Goal: Check status: Check status

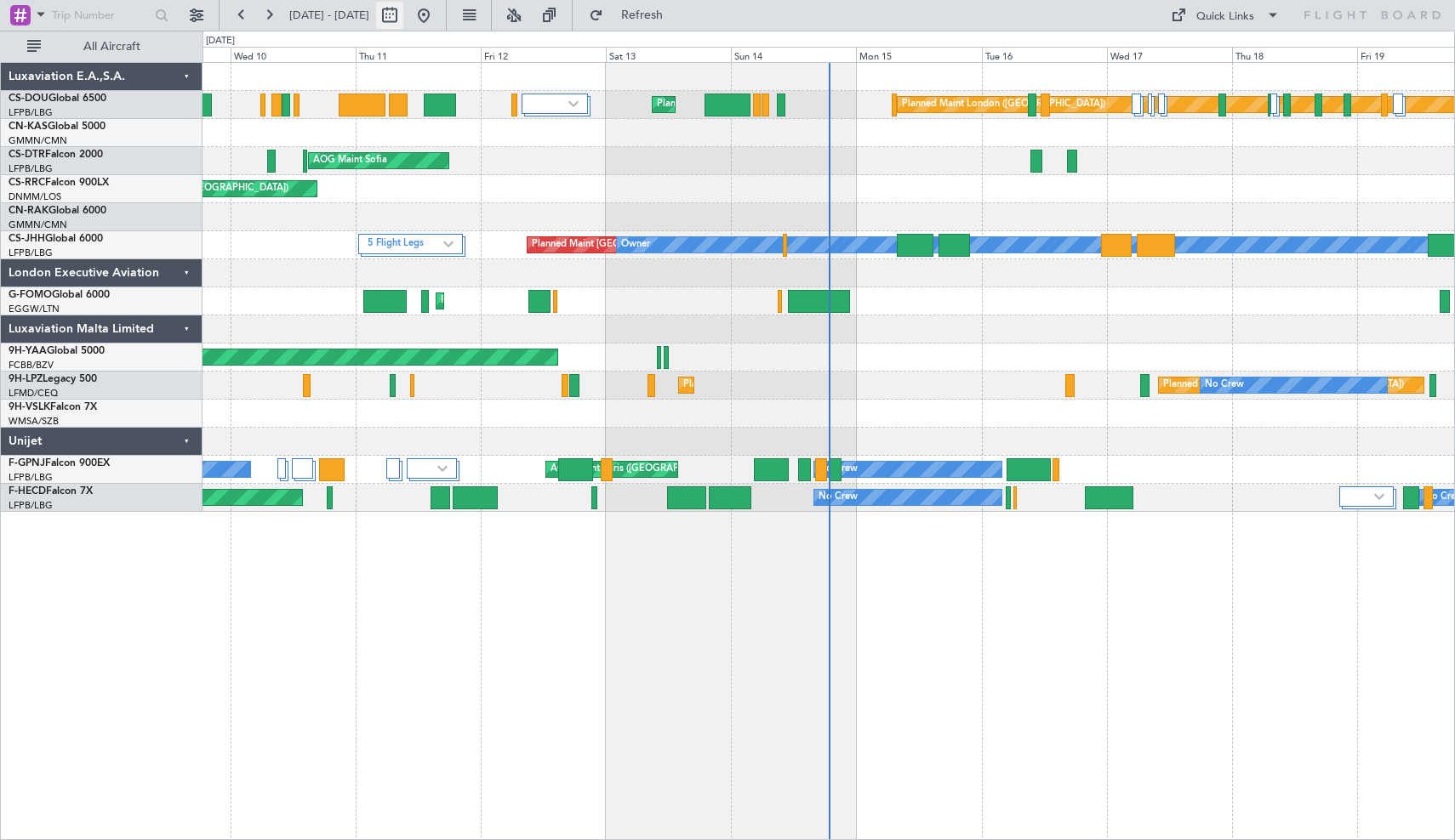
click at [403, 16] on button at bounding box center [390, 15] width 28 height 28
select select "9"
select select "2025"
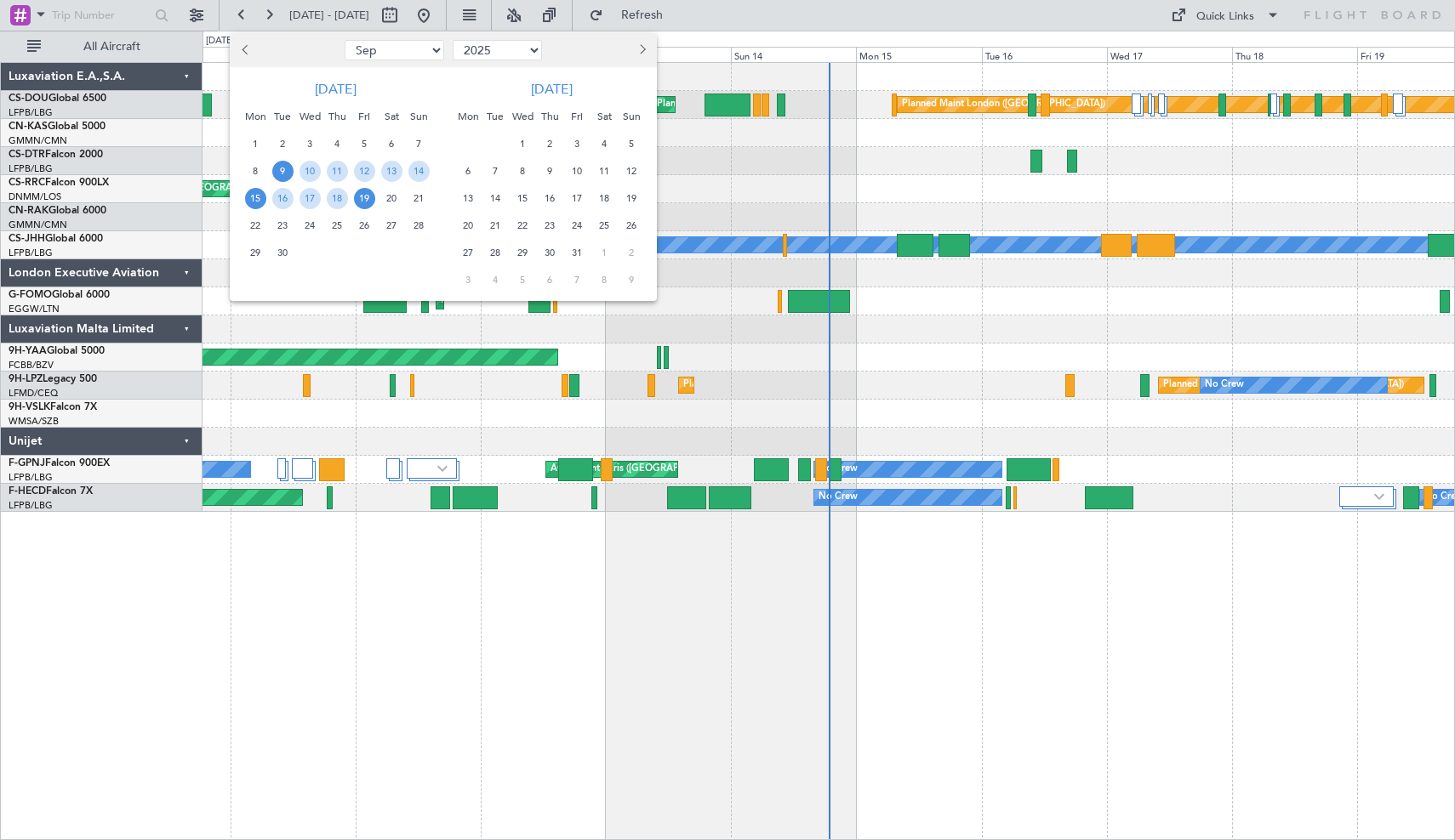
click at [254, 195] on span "15" at bounding box center [256, 199] width 21 height 21
click at [421, 227] on span "28" at bounding box center [419, 225] width 21 height 21
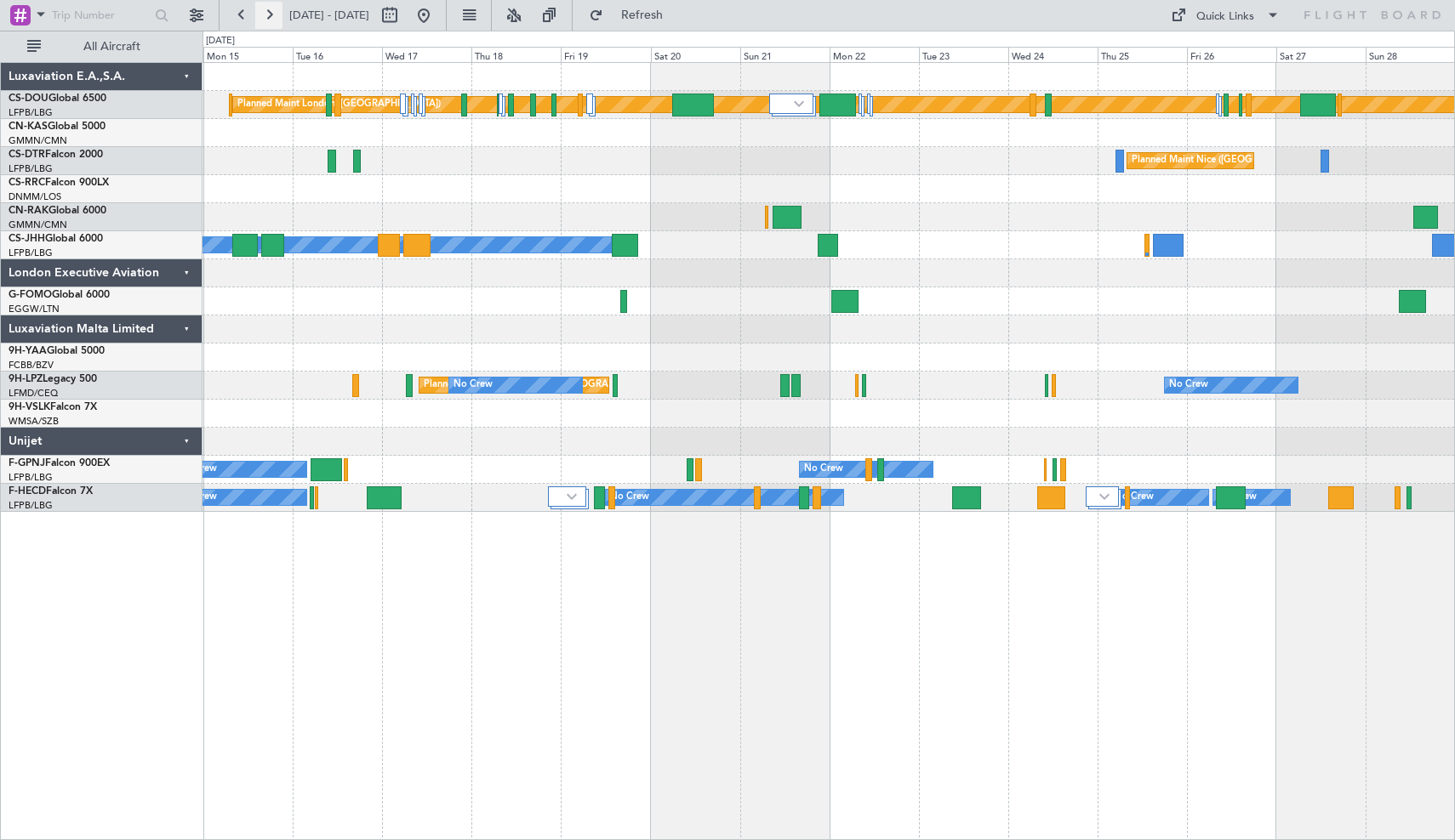
click at [267, 15] on button at bounding box center [268, 15] width 28 height 28
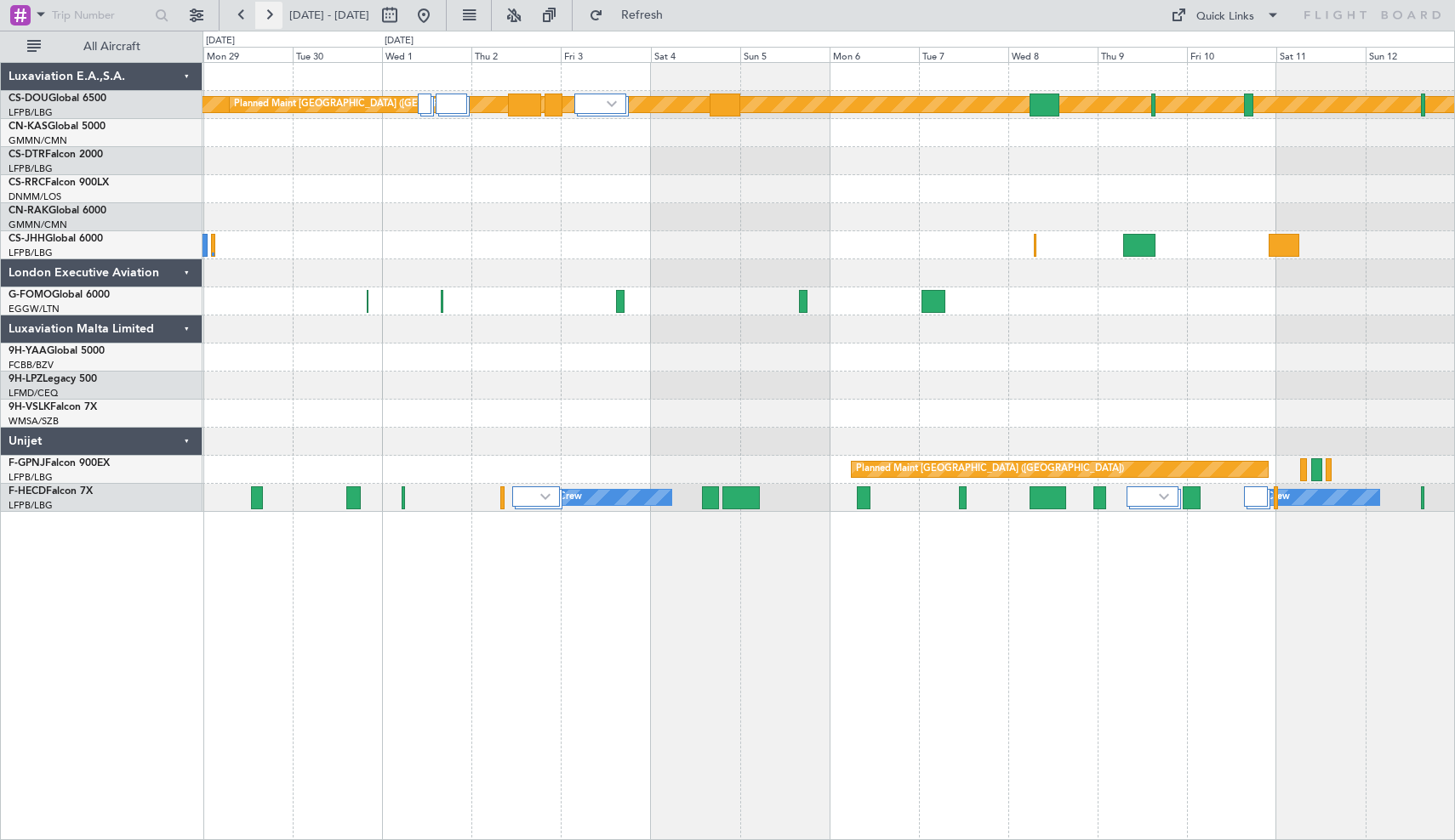
click at [271, 14] on button at bounding box center [268, 15] width 28 height 28
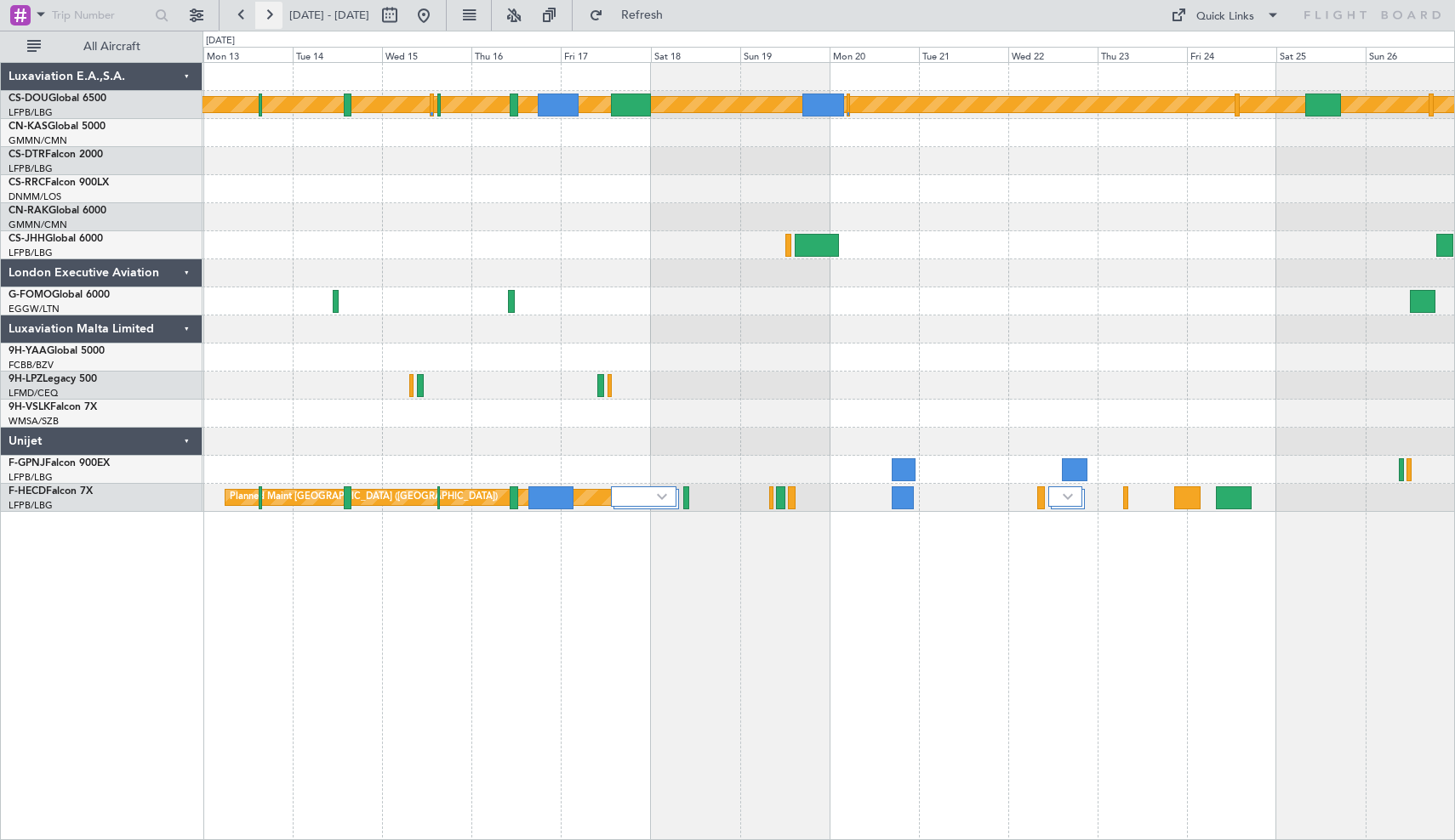
click at [264, 15] on button at bounding box center [268, 15] width 28 height 28
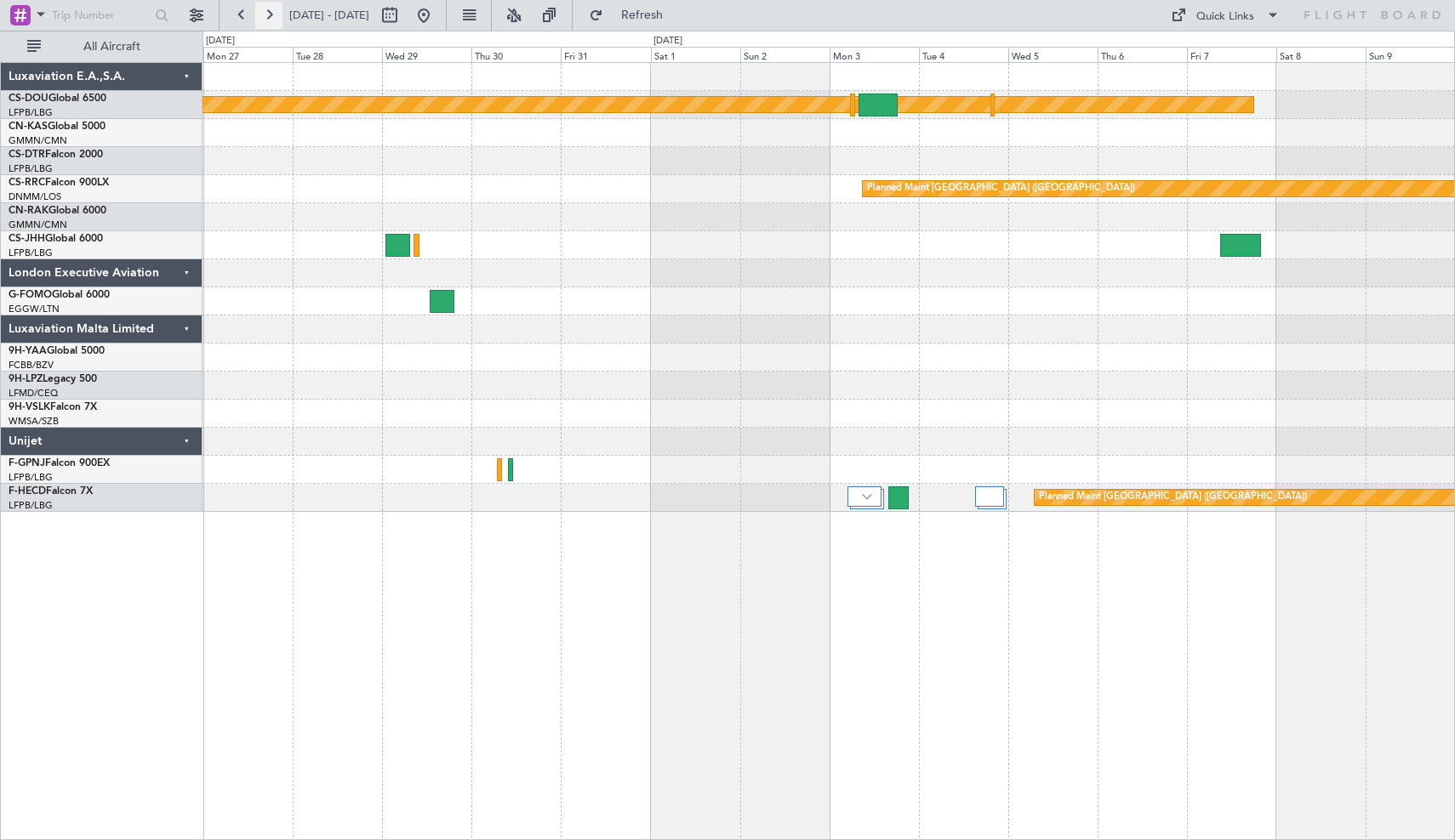
click at [255, 15] on button at bounding box center [268, 15] width 28 height 28
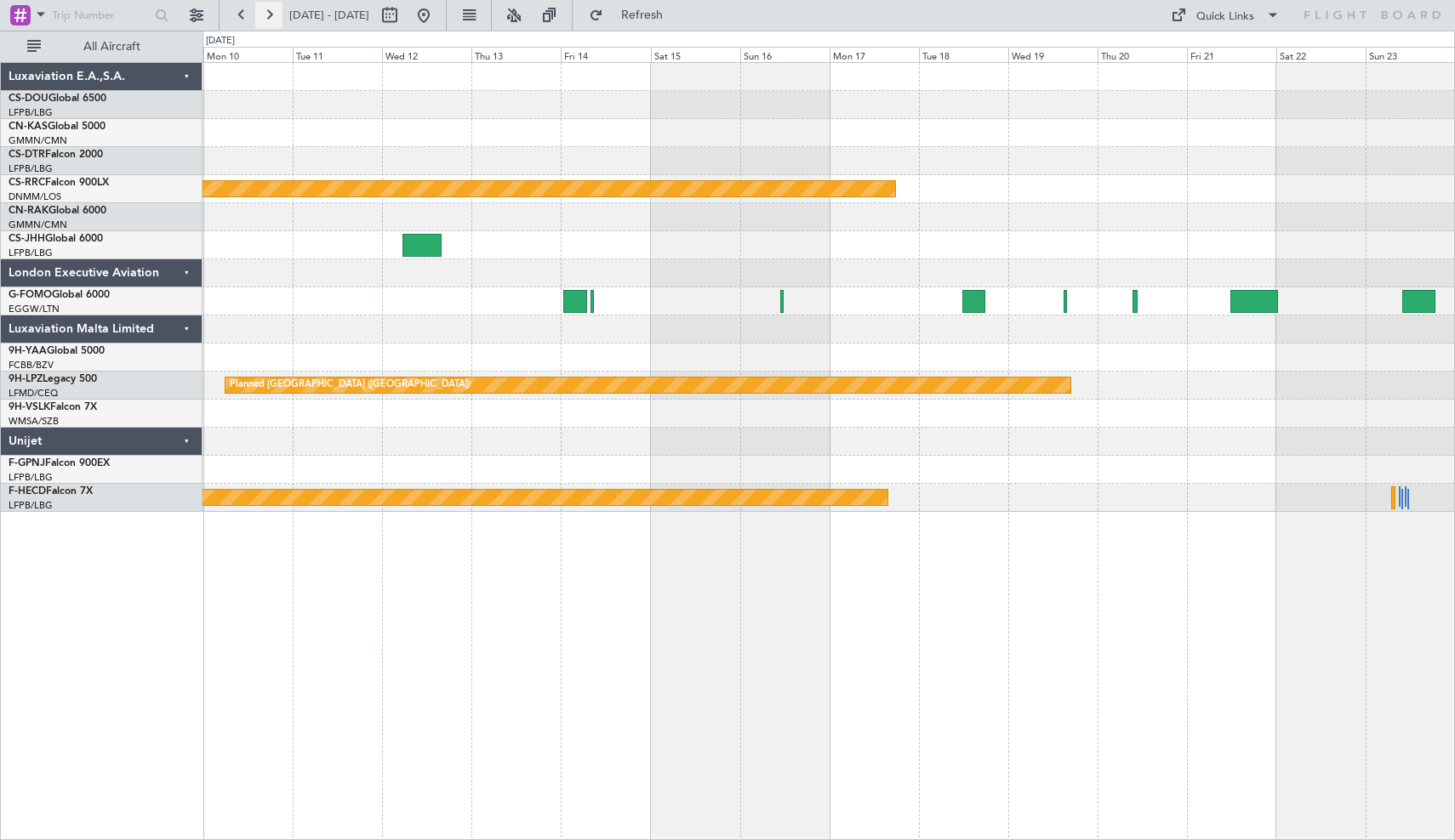
click at [266, 19] on button at bounding box center [268, 15] width 28 height 28
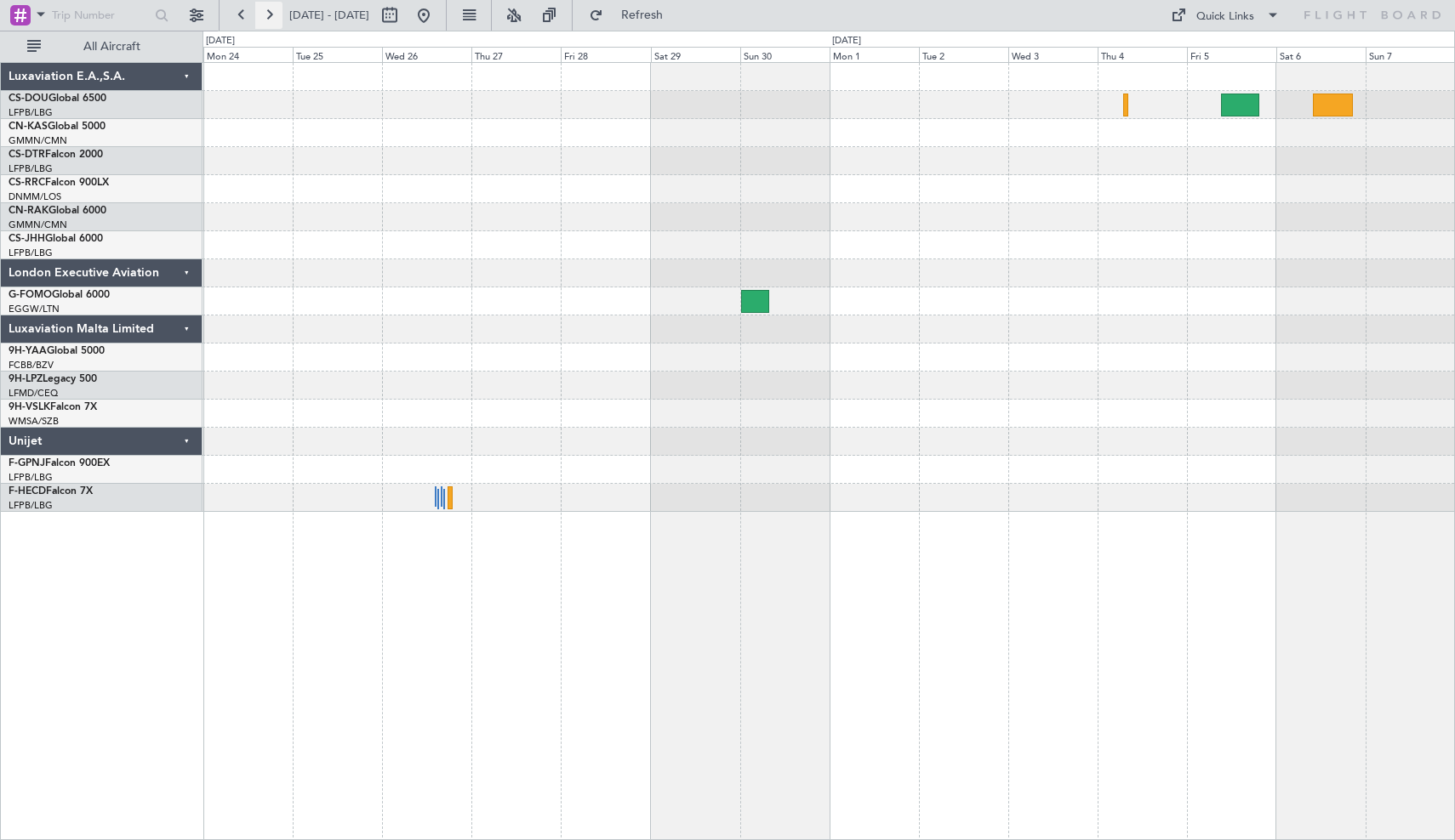
click at [261, 14] on button at bounding box center [268, 15] width 28 height 28
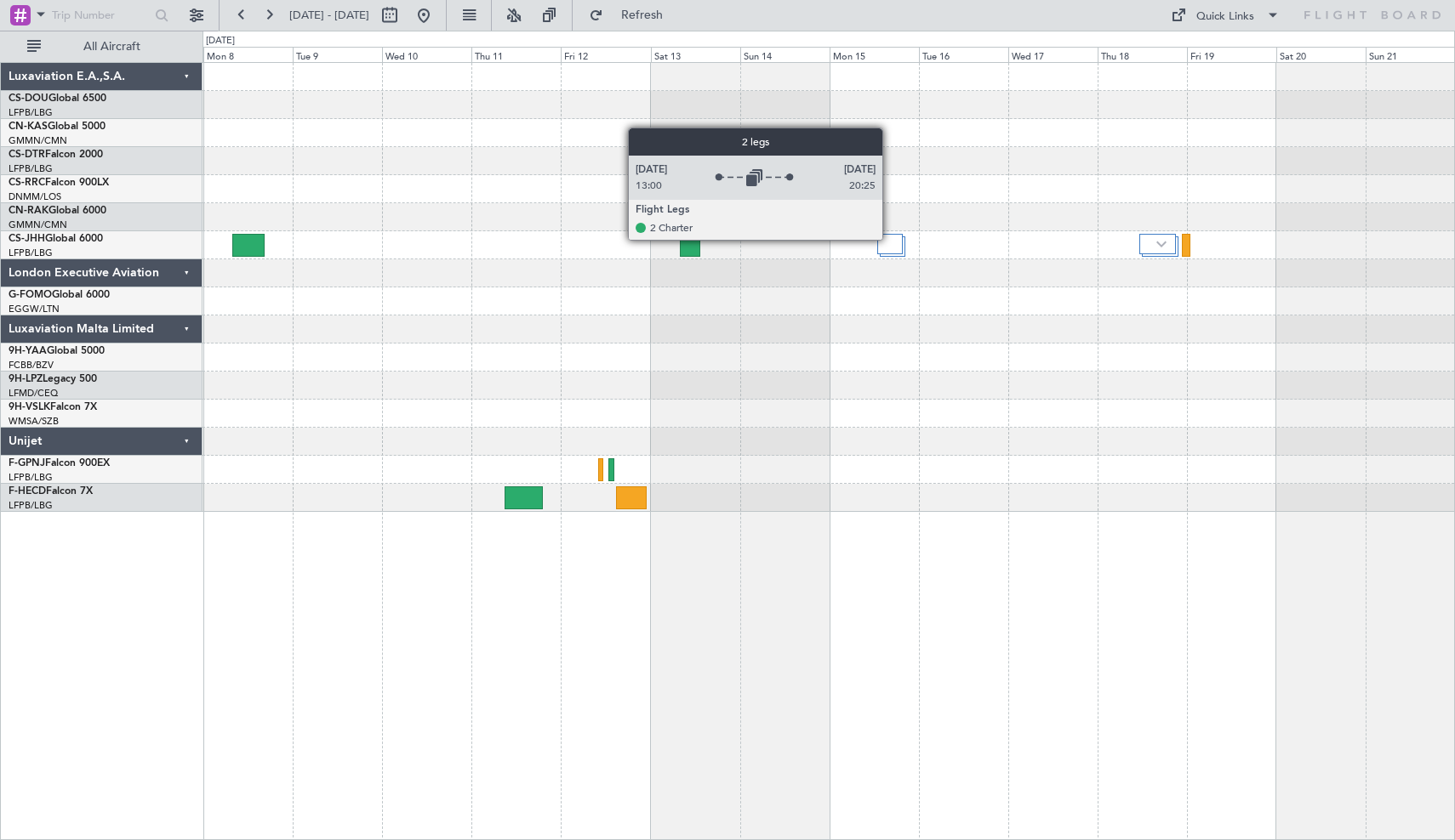
click at [890, 239] on div at bounding box center [890, 243] width 26 height 20
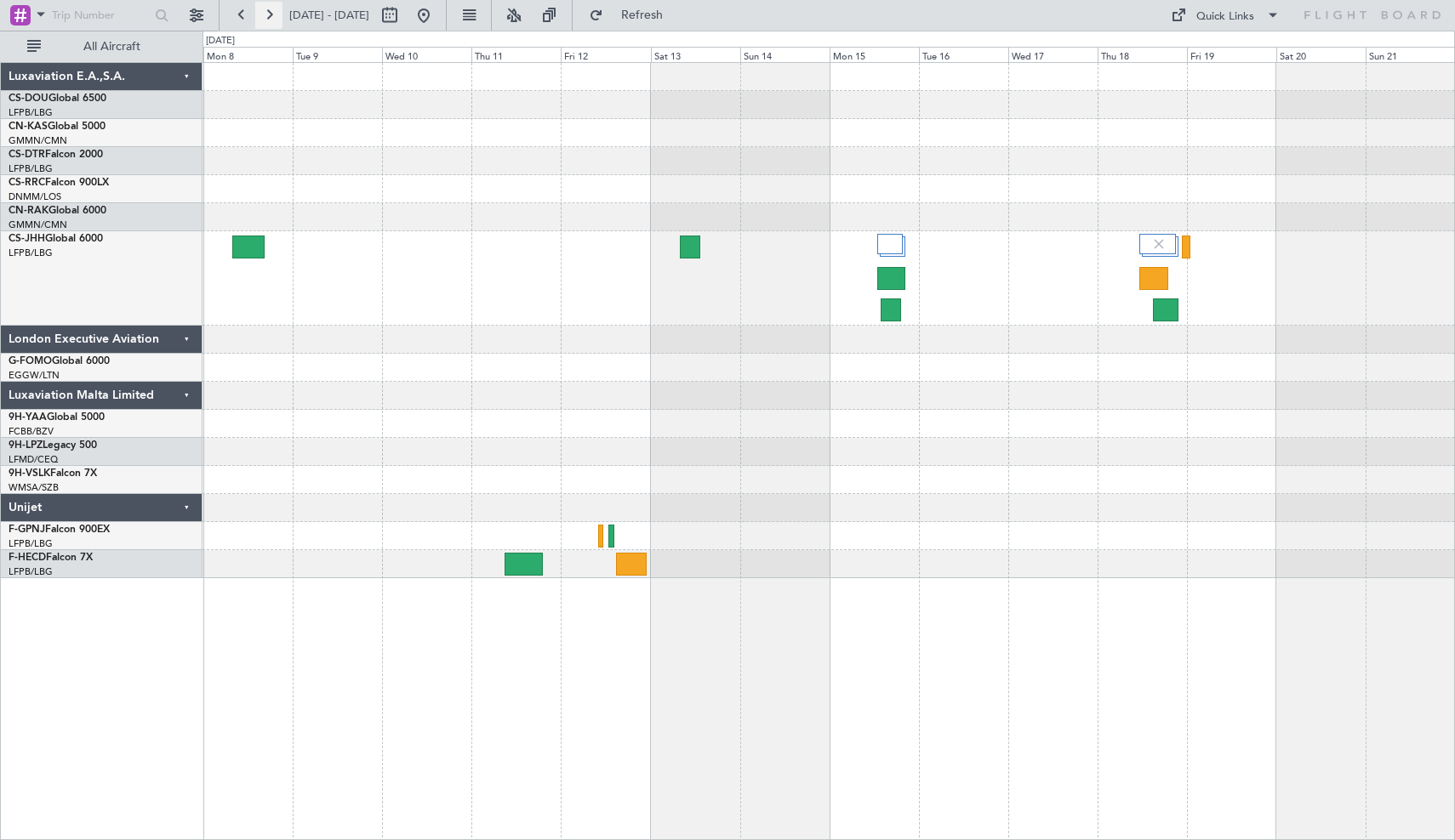
click at [272, 9] on button at bounding box center [268, 15] width 28 height 28
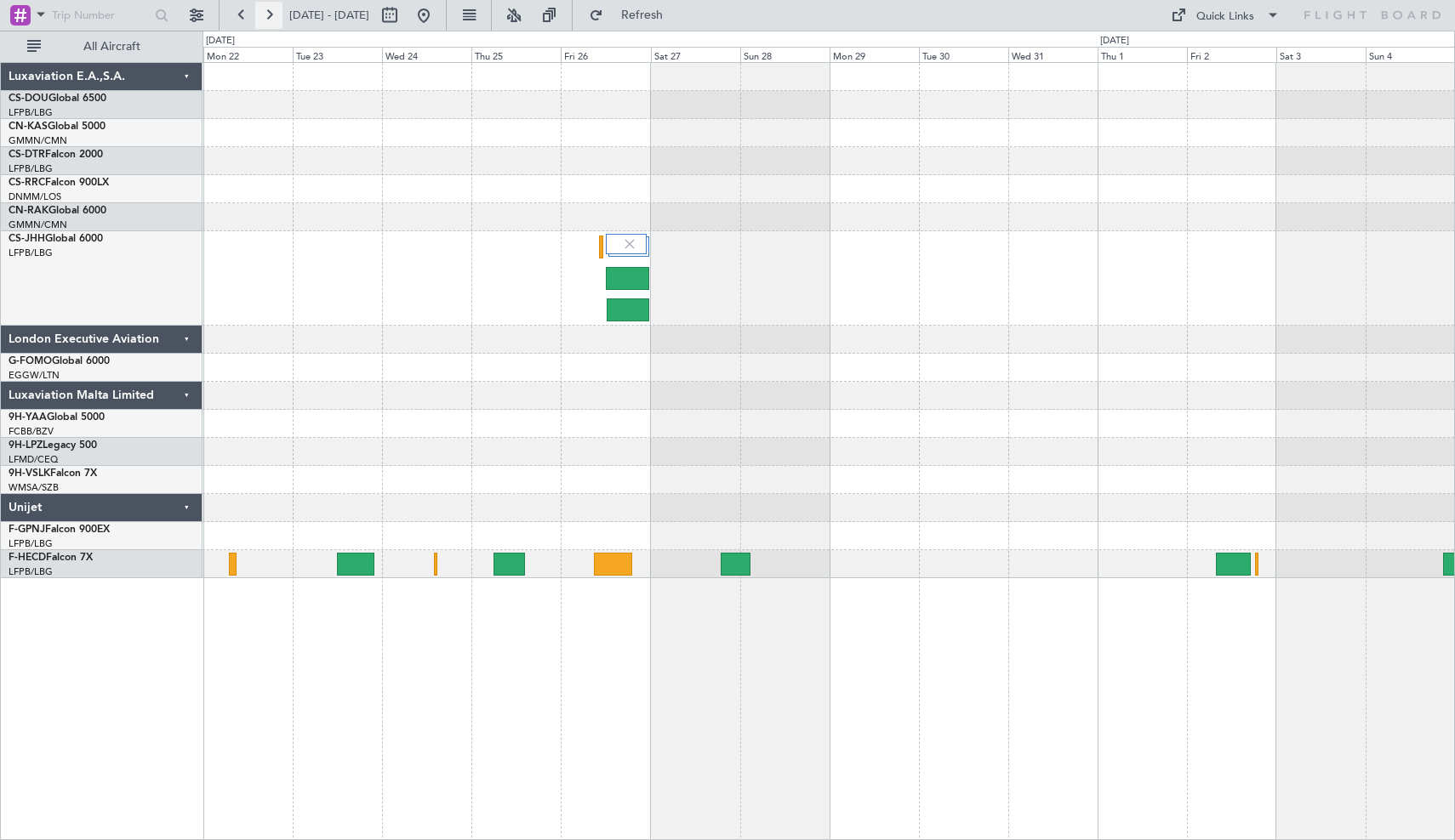
click at [273, 13] on button at bounding box center [268, 15] width 28 height 28
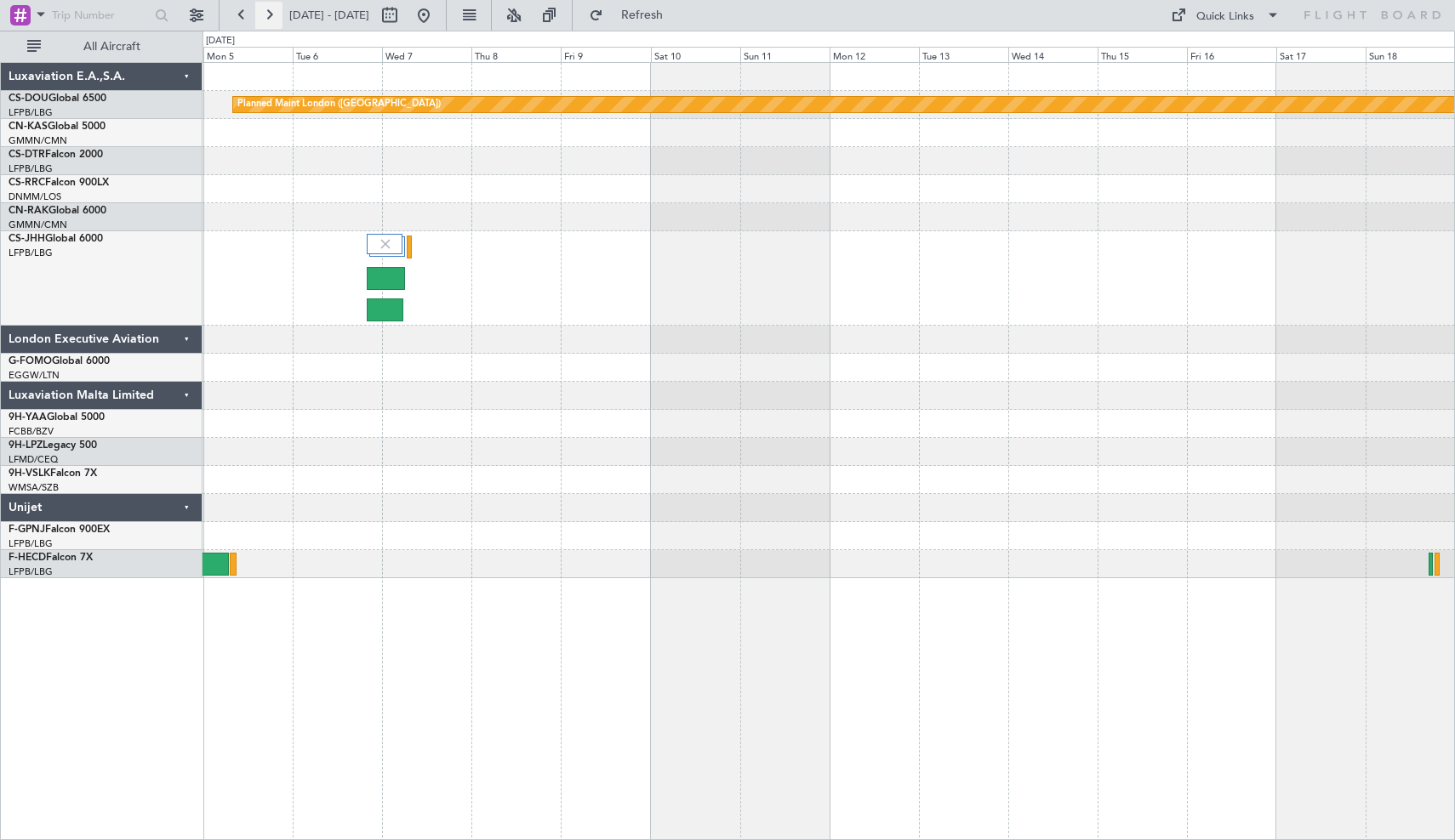
click at [269, 19] on button at bounding box center [268, 15] width 28 height 28
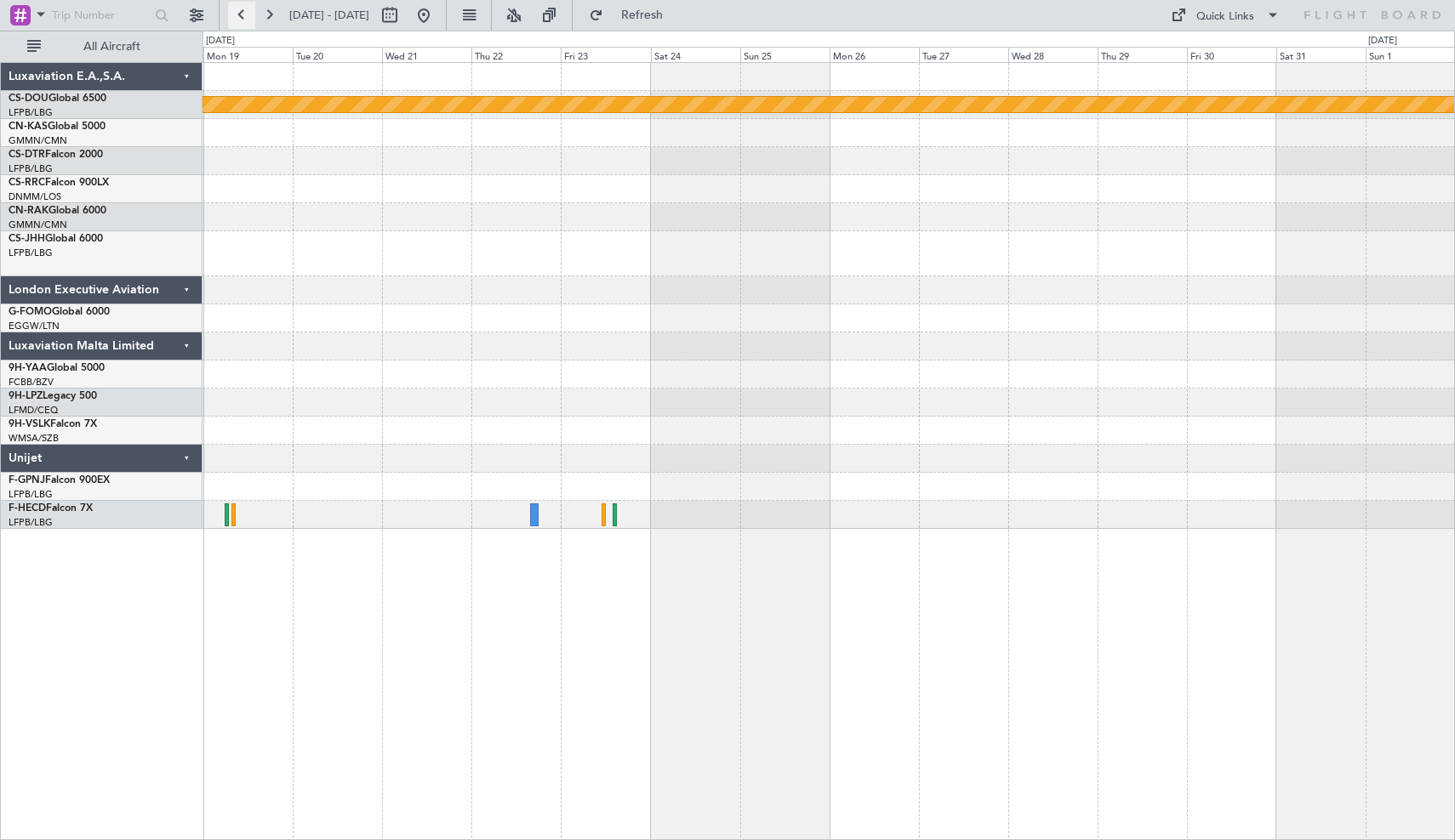
click at [238, 19] on button at bounding box center [242, 15] width 28 height 28
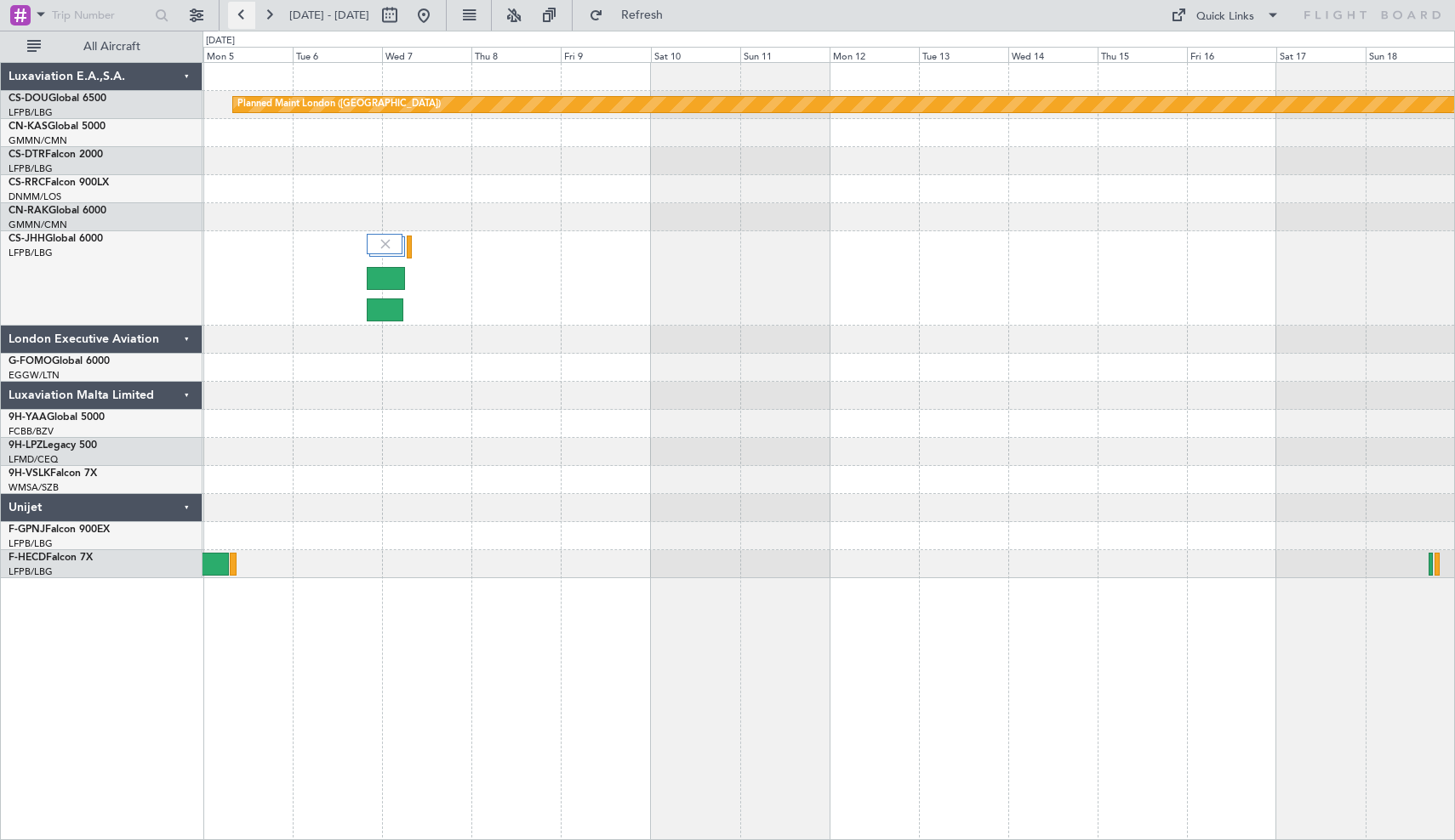
click at [238, 19] on button at bounding box center [242, 15] width 28 height 28
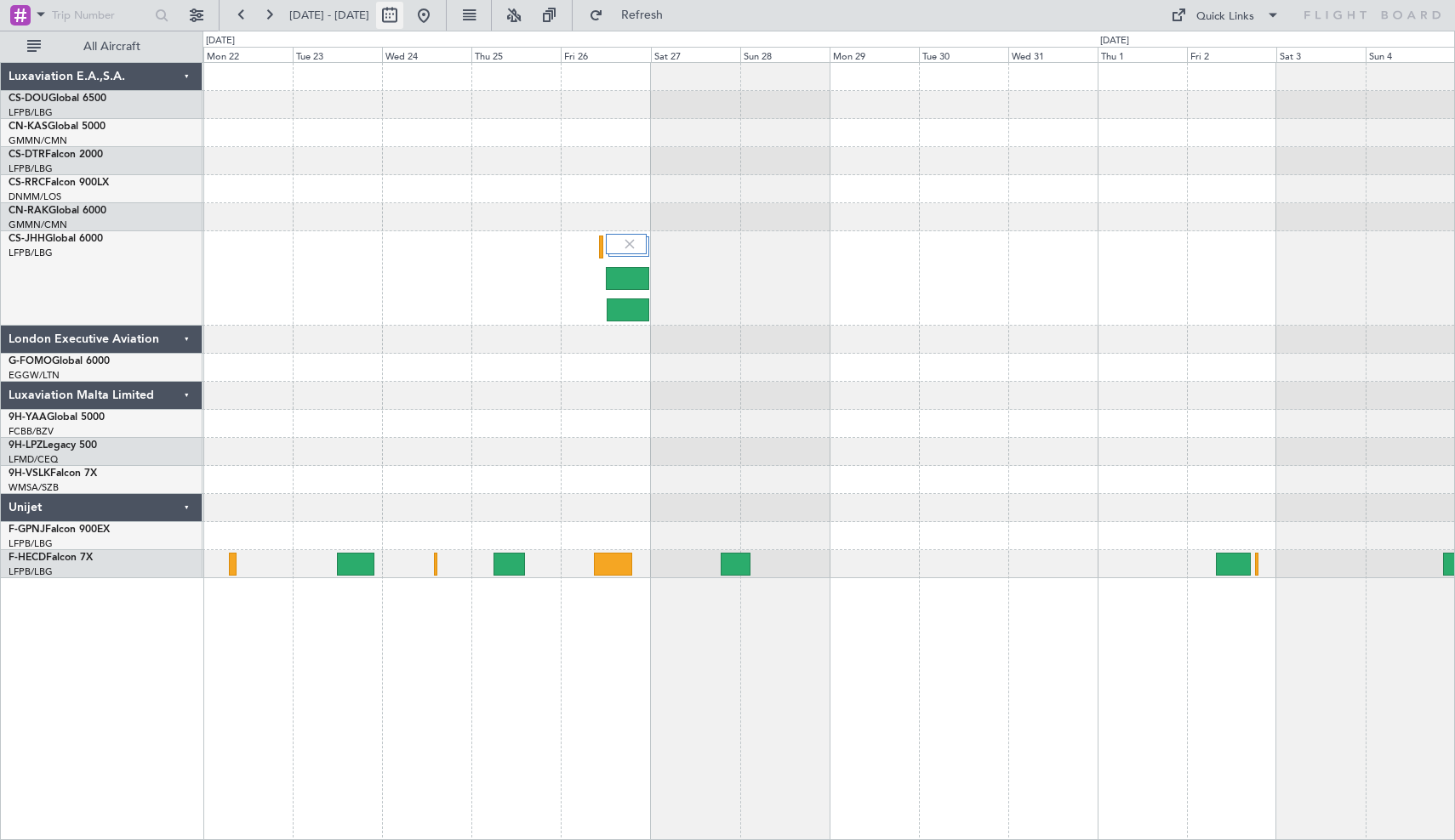
click at [403, 22] on button at bounding box center [390, 15] width 28 height 28
select select "12"
select select "2025"
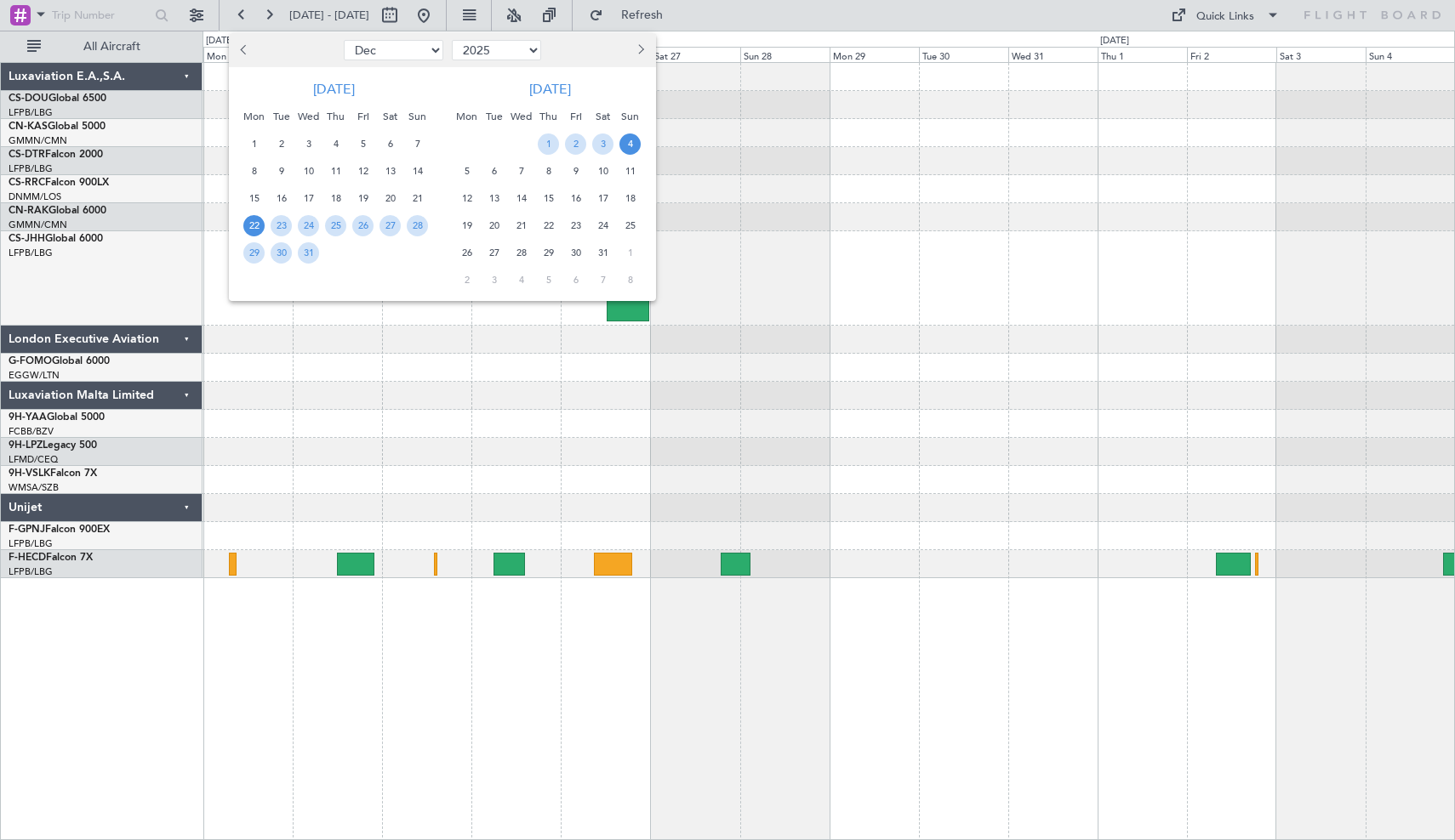
click at [245, 54] on button "Previous month" at bounding box center [245, 50] width 19 height 28
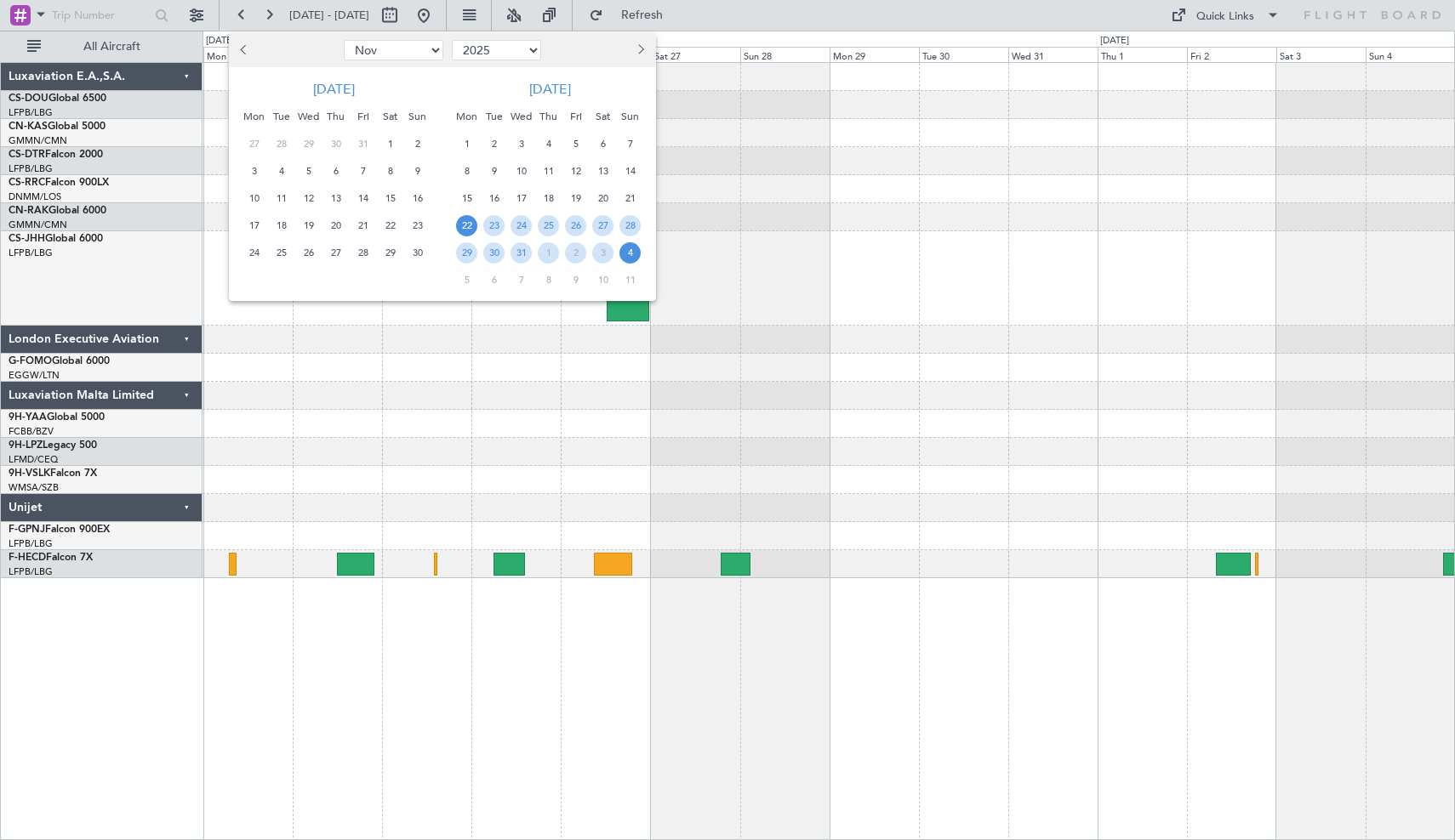
click at [245, 54] on button "Previous month" at bounding box center [245, 50] width 19 height 28
select select "9"
click at [262, 203] on span "15" at bounding box center [254, 199] width 21 height 21
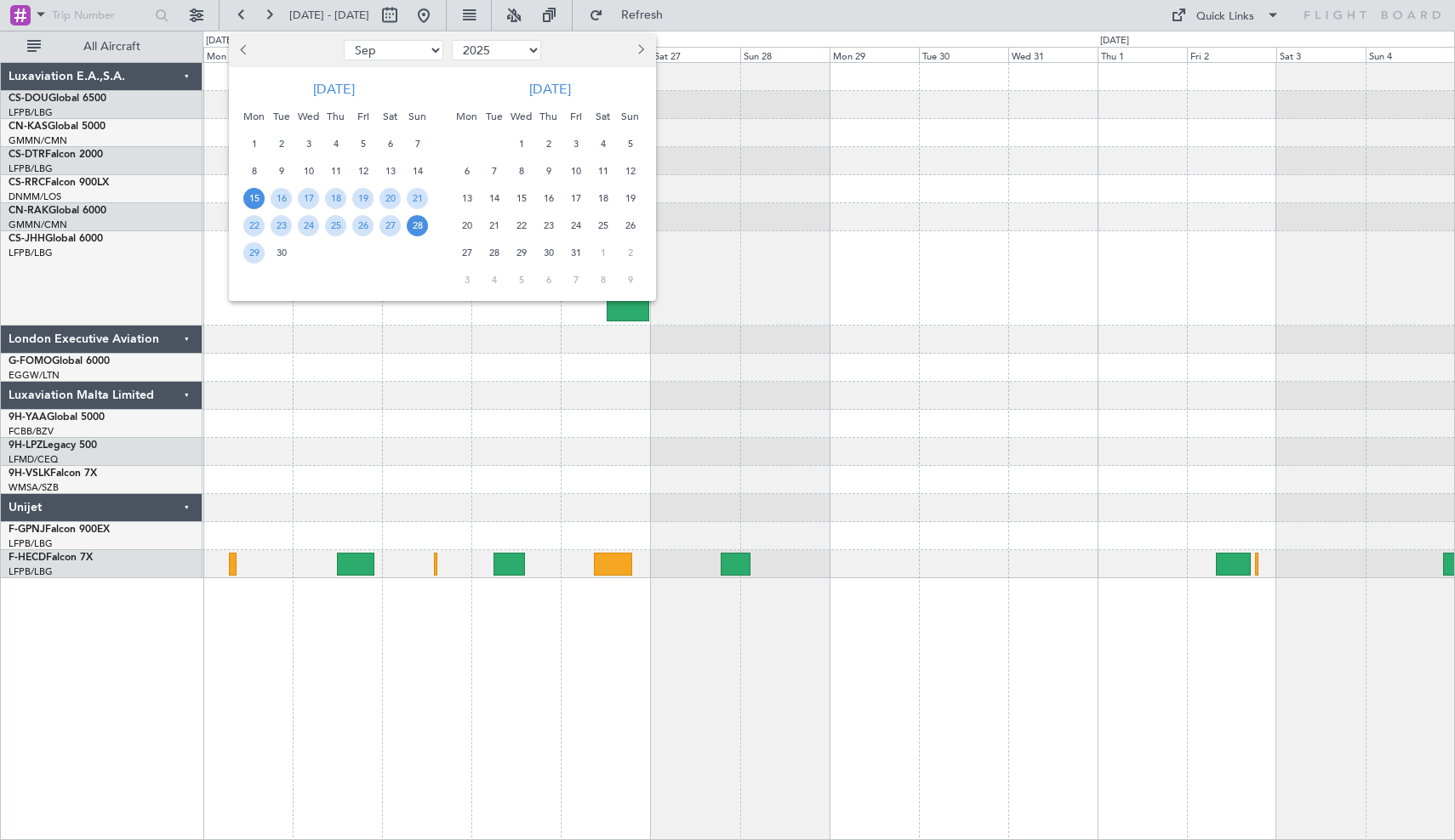
click at [418, 230] on span "28" at bounding box center [417, 225] width 21 height 21
